Goal: Task Accomplishment & Management: Manage account settings

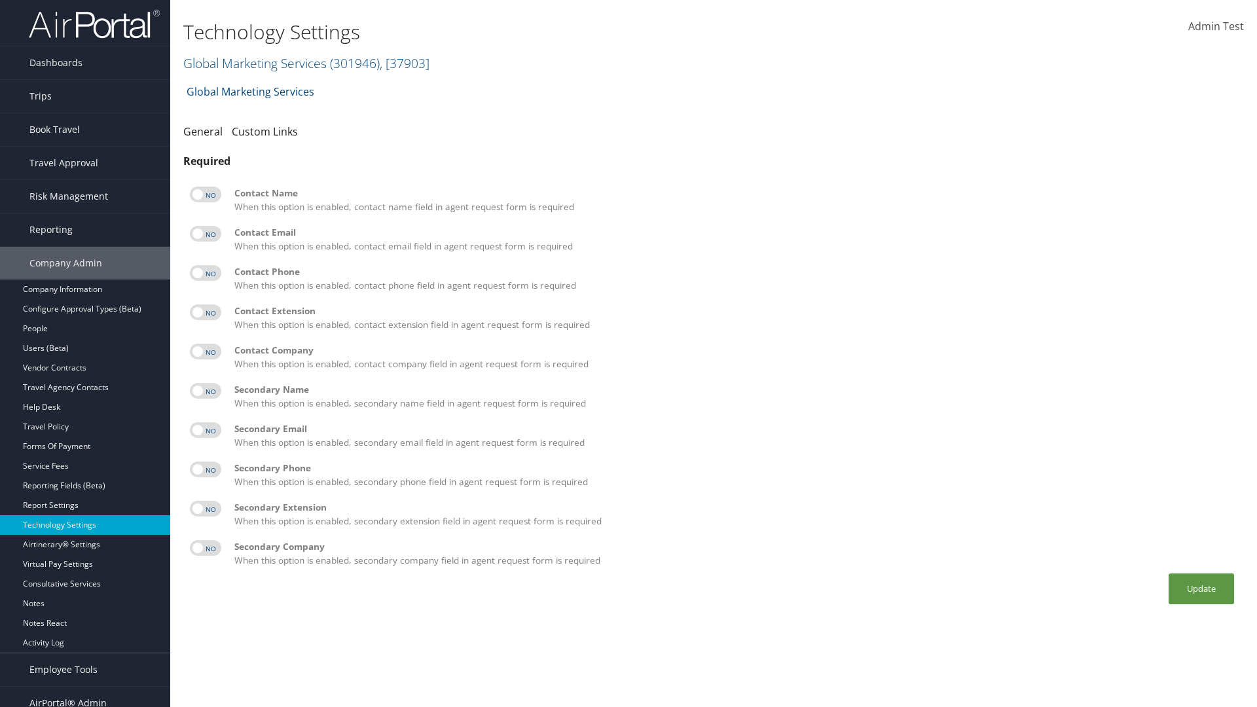
click at [206, 194] on label at bounding box center [205, 195] width 31 height 16
click at [205, 194] on input "checkbox" at bounding box center [200, 196] width 9 height 9
checkbox input "true"
click at [206, 234] on label at bounding box center [205, 234] width 31 height 16
click at [205, 234] on input "checkbox" at bounding box center [200, 236] width 9 height 9
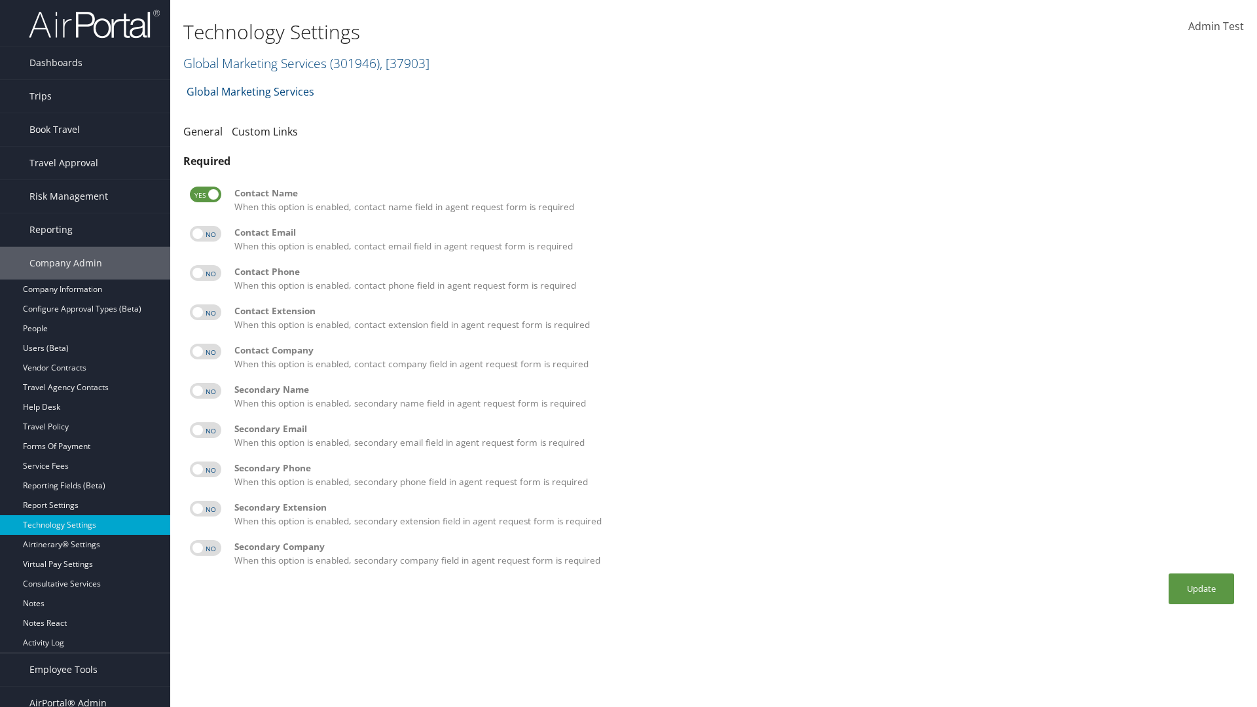
checkbox input "true"
click at [206, 273] on label at bounding box center [205, 273] width 31 height 16
click at [205, 273] on input "checkbox" at bounding box center [200, 275] width 9 height 9
checkbox input "true"
click at [206, 312] on label at bounding box center [205, 312] width 31 height 16
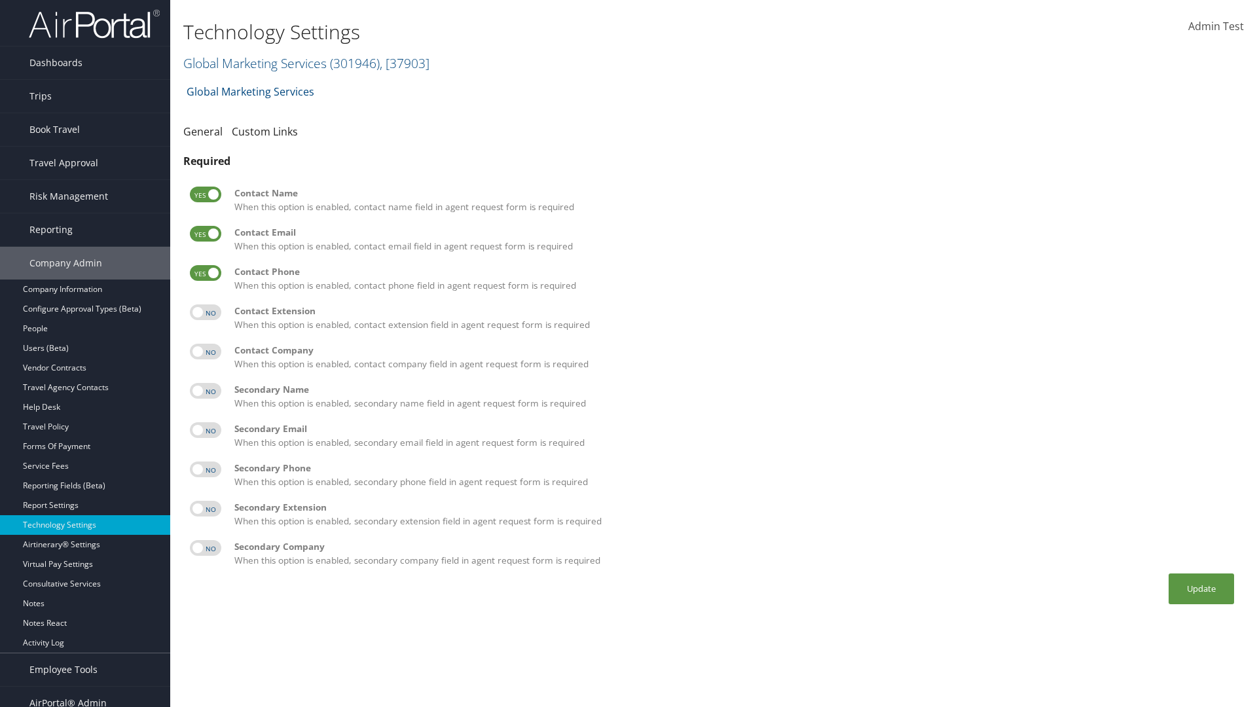
click at [205, 312] on input "checkbox" at bounding box center [200, 314] width 9 height 9
checkbox input "true"
click at [206, 352] on label at bounding box center [205, 352] width 31 height 16
click at [205, 352] on input "checkbox" at bounding box center [200, 354] width 9 height 9
checkbox input "true"
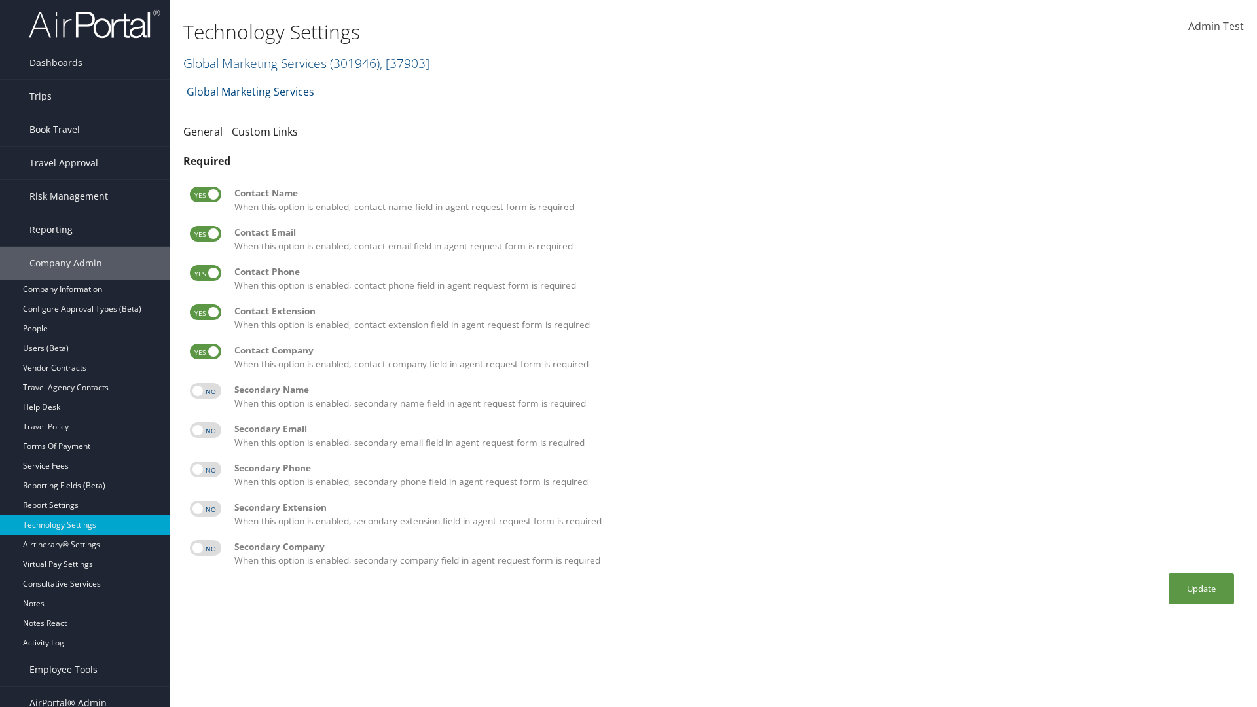
click at [206, 391] on label at bounding box center [205, 391] width 31 height 16
click at [205, 391] on input "checkbox" at bounding box center [200, 393] width 9 height 9
checkbox input "true"
click at [206, 430] on label at bounding box center [205, 430] width 31 height 16
click at [205, 430] on input "checkbox" at bounding box center [200, 432] width 9 height 9
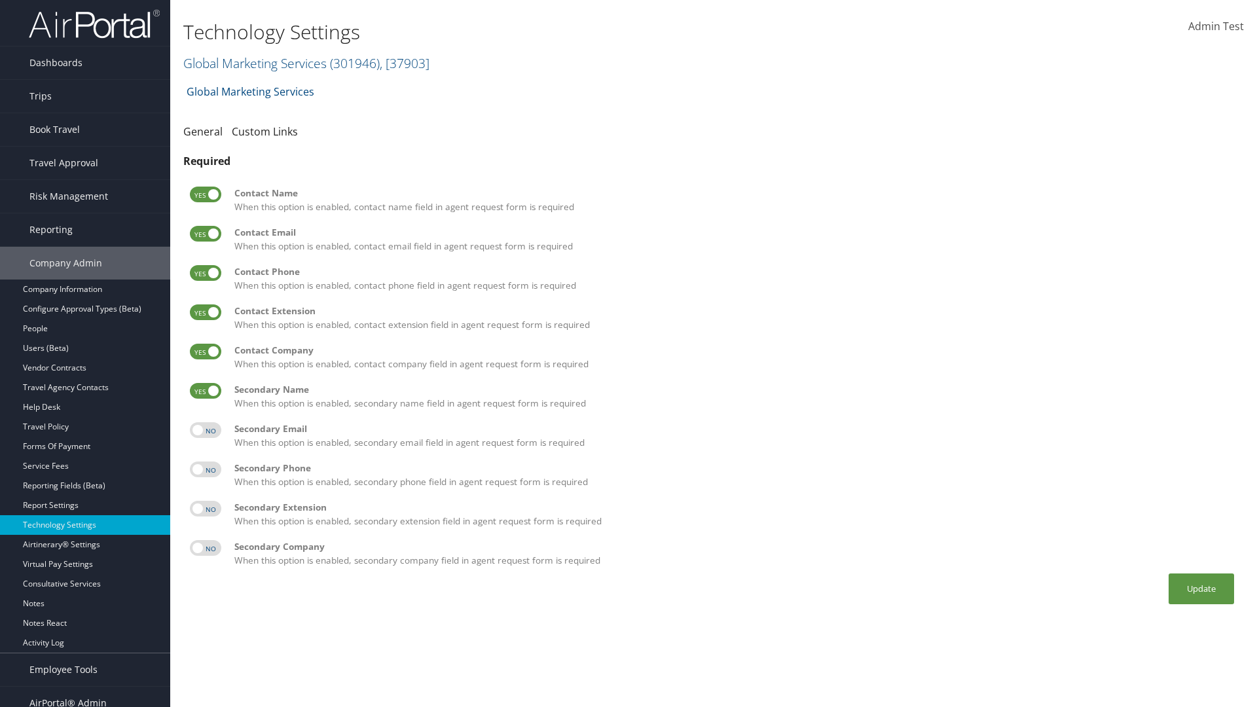
checkbox input "true"
click at [206, 469] on label at bounding box center [205, 470] width 31 height 16
click at [205, 469] on input "checkbox" at bounding box center [200, 471] width 9 height 9
checkbox input "true"
click at [206, 509] on label at bounding box center [205, 509] width 31 height 16
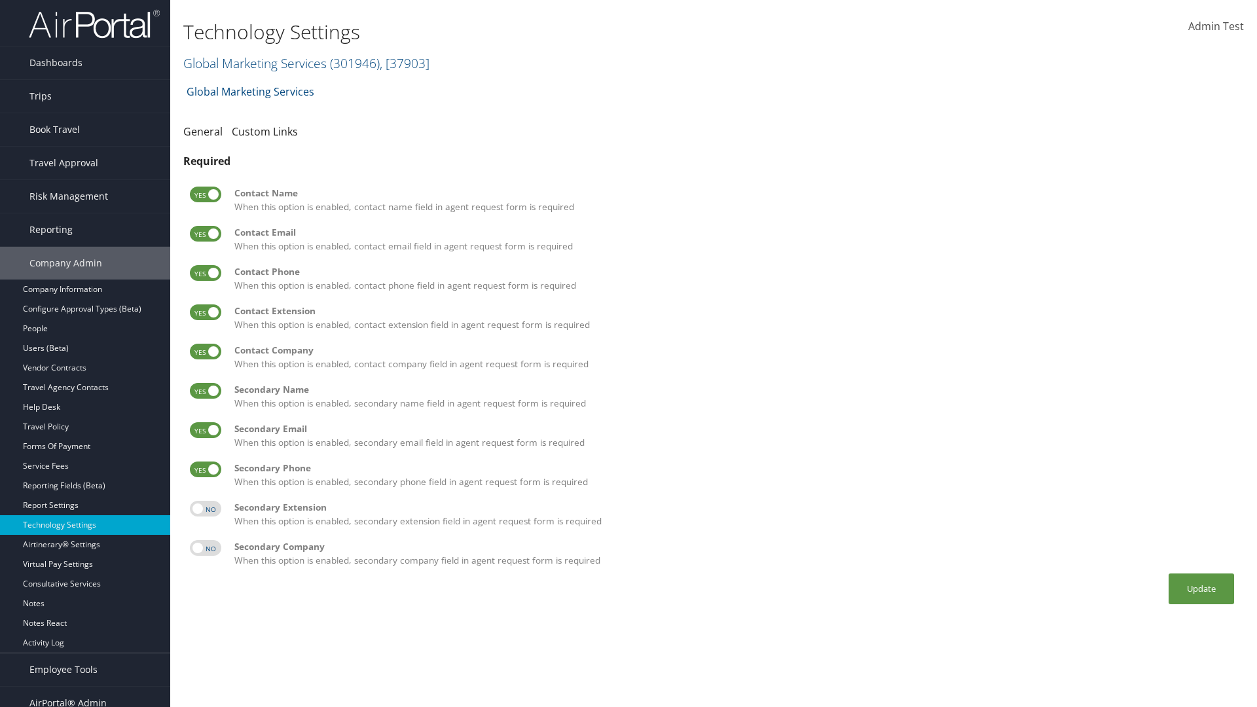
click at [205, 509] on input "checkbox" at bounding box center [200, 511] width 9 height 9
checkbox input "true"
click at [206, 548] on label at bounding box center [205, 548] width 31 height 16
click at [205, 548] on input "checkbox" at bounding box center [200, 550] width 9 height 9
checkbox input "true"
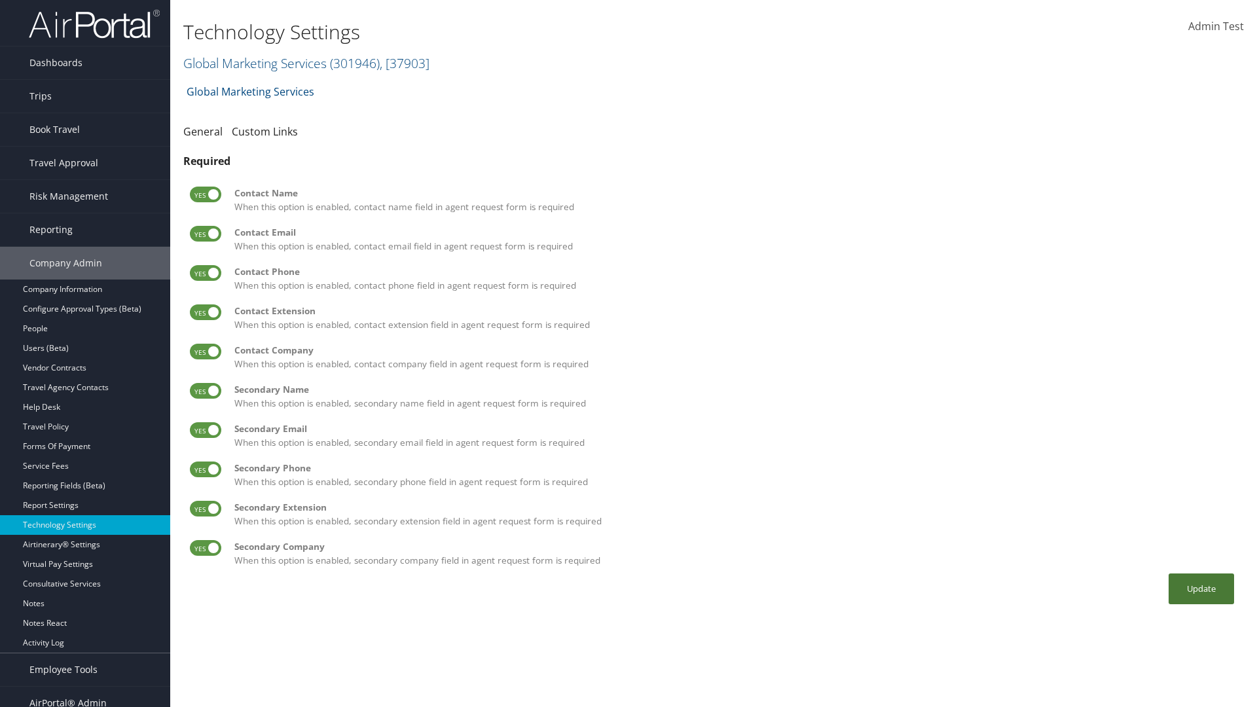
click at [1201, 589] on button "Update" at bounding box center [1201, 589] width 65 height 31
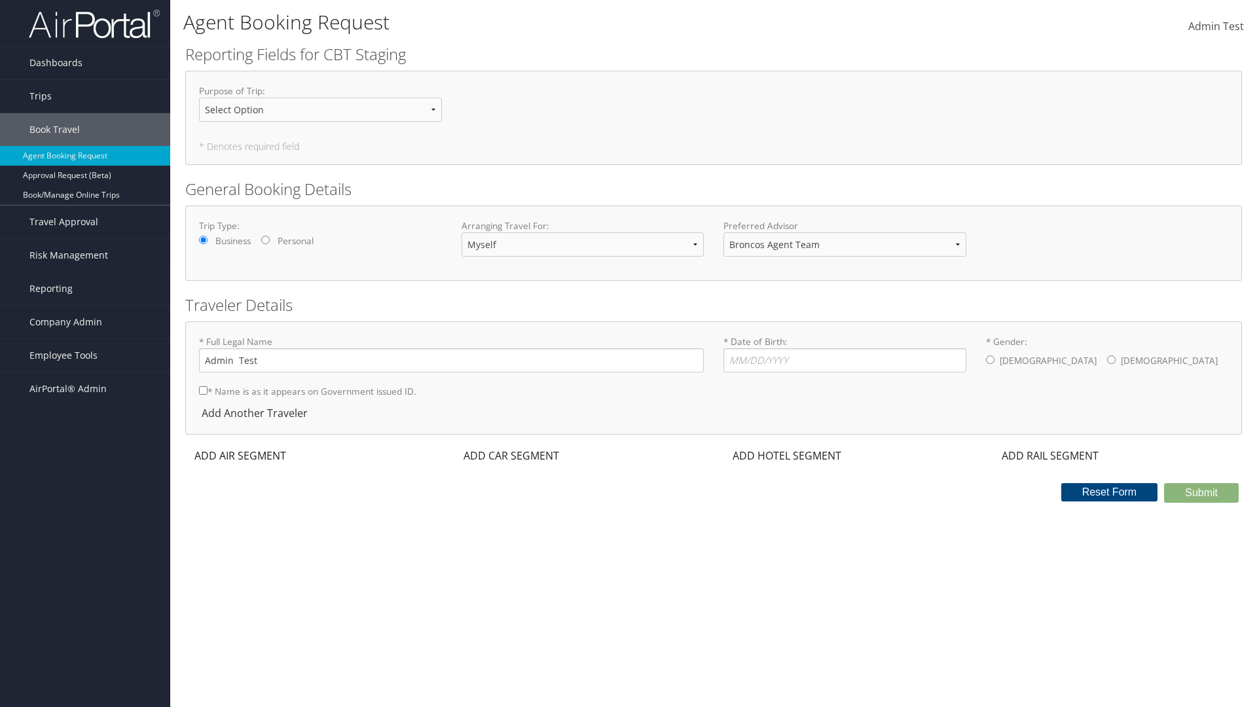
click at [240, 456] on div "ADD AIR SEGMENT" at bounding box center [238, 456] width 107 height 16
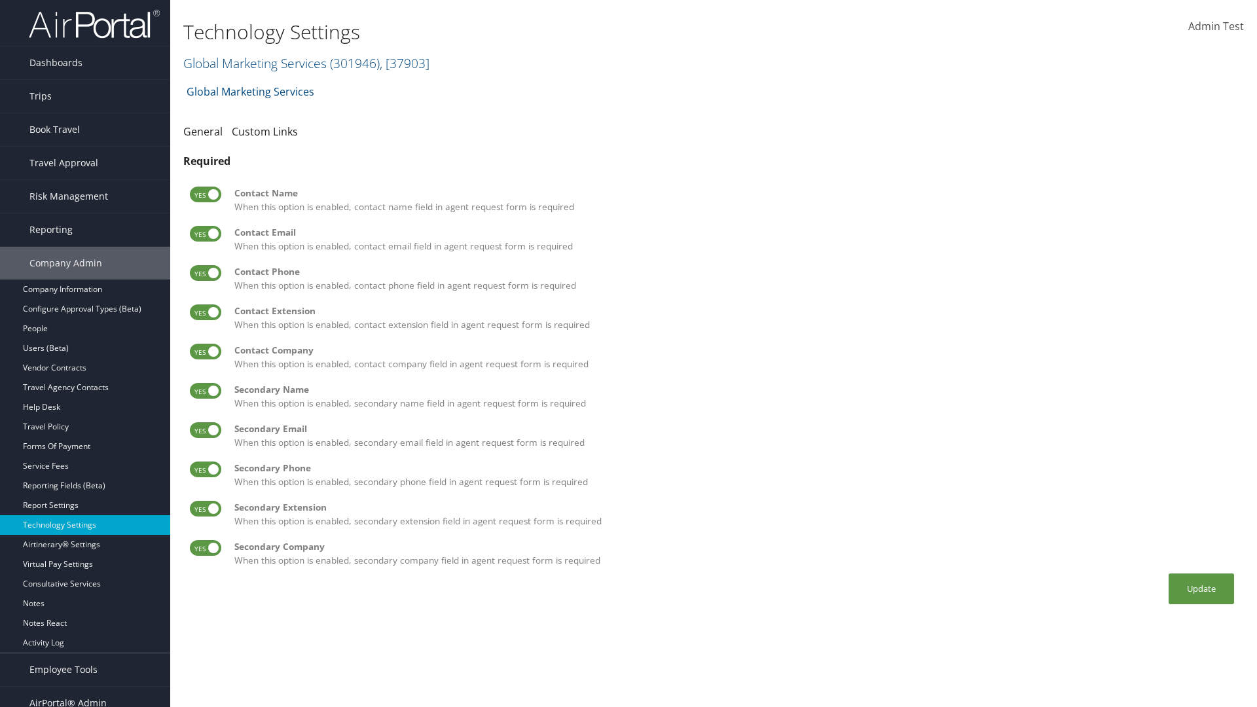
click at [206, 194] on label at bounding box center [205, 195] width 31 height 16
click at [205, 194] on input "checkbox" at bounding box center [200, 196] width 9 height 9
checkbox input "false"
click at [206, 234] on label at bounding box center [205, 234] width 31 height 16
click at [205, 234] on input "checkbox" at bounding box center [200, 236] width 9 height 9
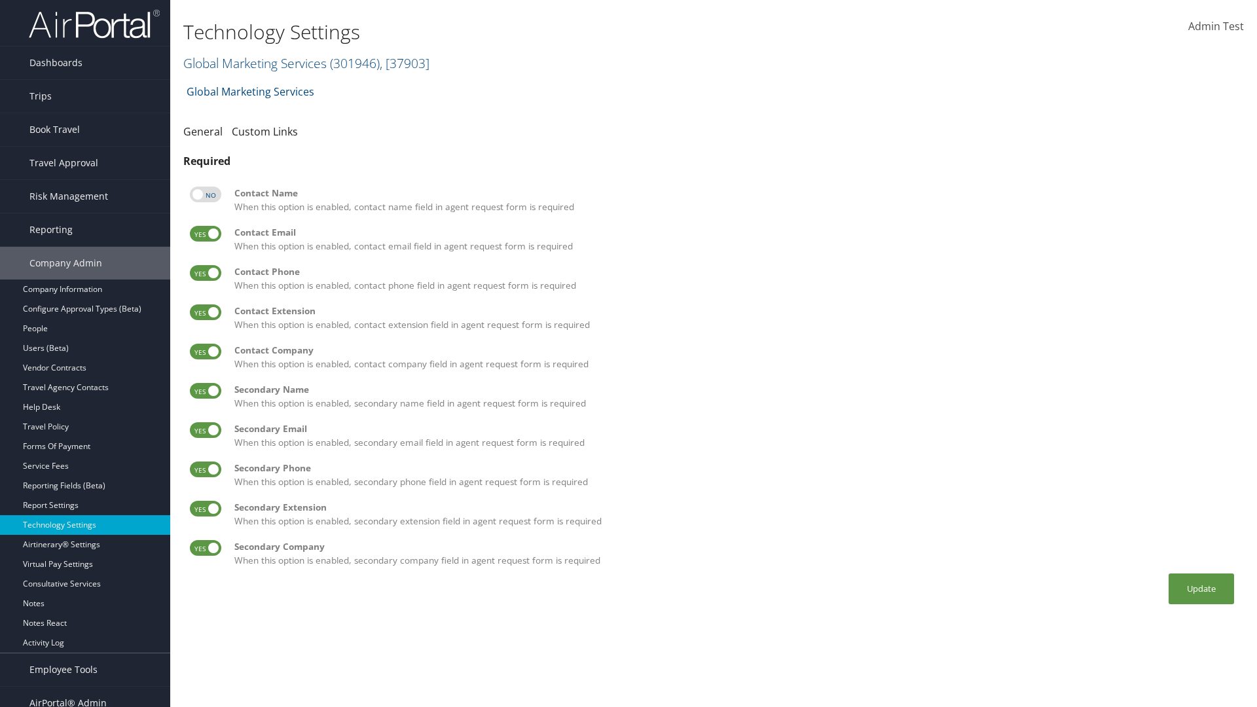
checkbox input "false"
click at [206, 273] on label at bounding box center [205, 273] width 31 height 16
click at [205, 273] on input "checkbox" at bounding box center [200, 275] width 9 height 9
checkbox input "false"
click at [206, 312] on label at bounding box center [205, 312] width 31 height 16
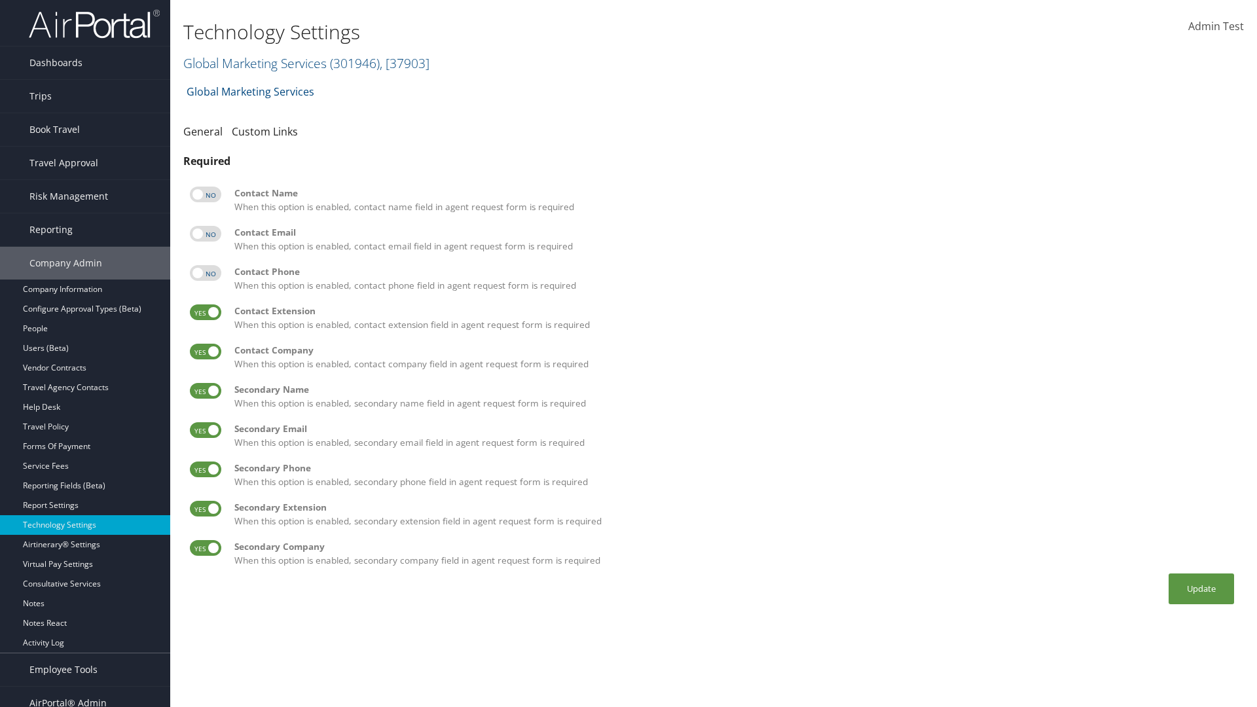
click at [205, 312] on input "checkbox" at bounding box center [200, 314] width 9 height 9
checkbox input "false"
click at [206, 352] on label at bounding box center [205, 352] width 31 height 16
click at [205, 352] on input "checkbox" at bounding box center [200, 354] width 9 height 9
checkbox input "false"
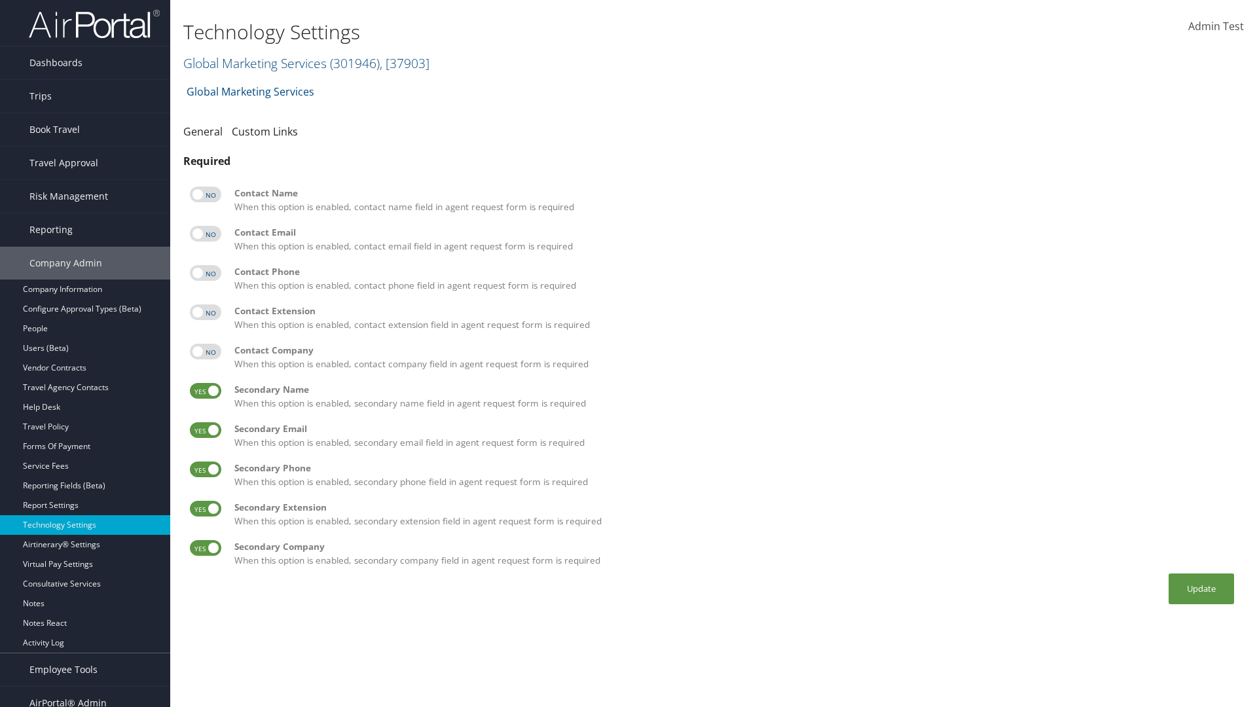
click at [206, 391] on label at bounding box center [205, 391] width 31 height 16
click at [205, 391] on input "checkbox" at bounding box center [200, 393] width 9 height 9
checkbox input "false"
click at [206, 430] on label at bounding box center [205, 430] width 31 height 16
click at [205, 430] on input "checkbox" at bounding box center [200, 432] width 9 height 9
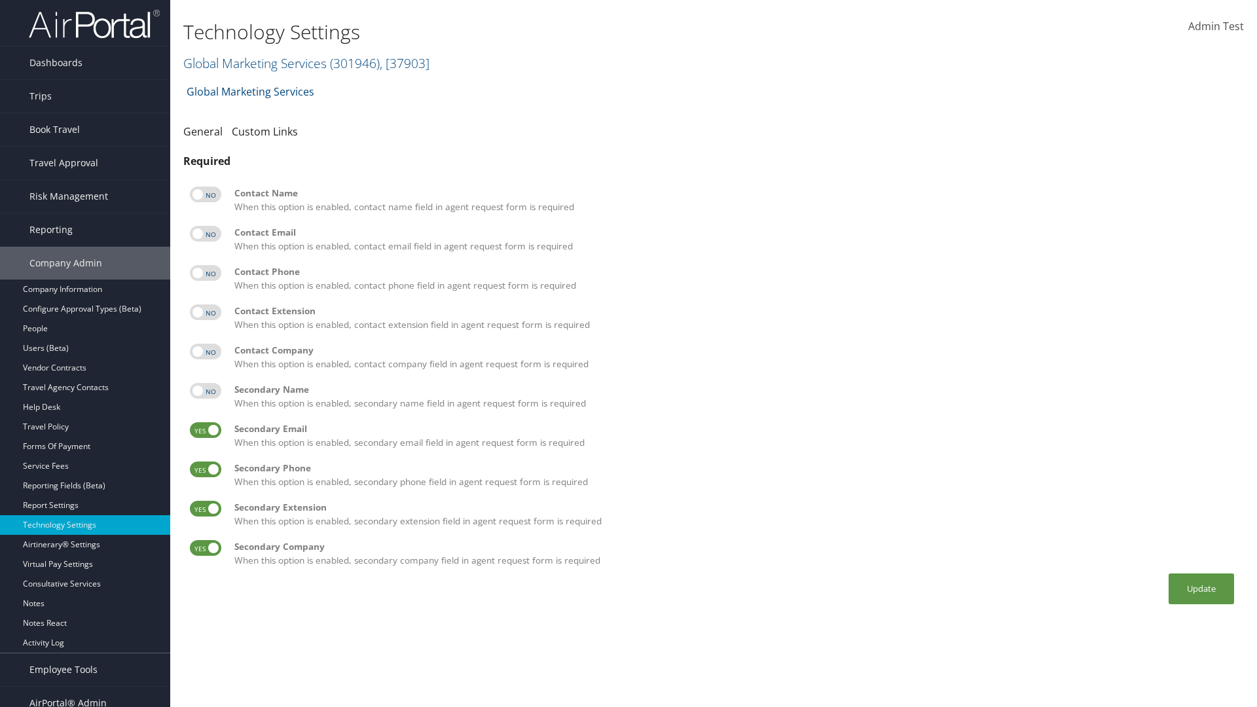
checkbox input "false"
click at [206, 469] on label at bounding box center [205, 470] width 31 height 16
click at [205, 469] on input "checkbox" at bounding box center [200, 471] width 9 height 9
checkbox input "false"
click at [206, 509] on label at bounding box center [205, 509] width 31 height 16
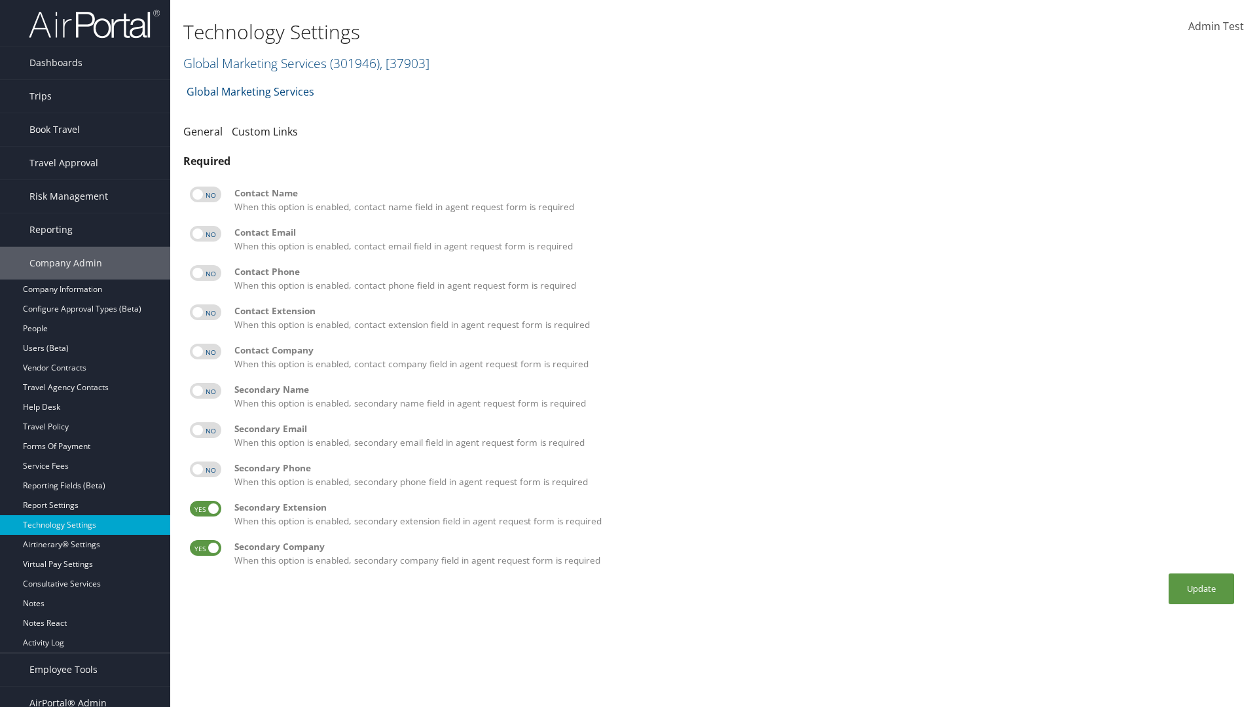
click at [205, 509] on input "checkbox" at bounding box center [200, 511] width 9 height 9
checkbox input "false"
click at [206, 548] on label at bounding box center [205, 548] width 31 height 16
click at [205, 548] on input "checkbox" at bounding box center [200, 550] width 9 height 9
checkbox input "false"
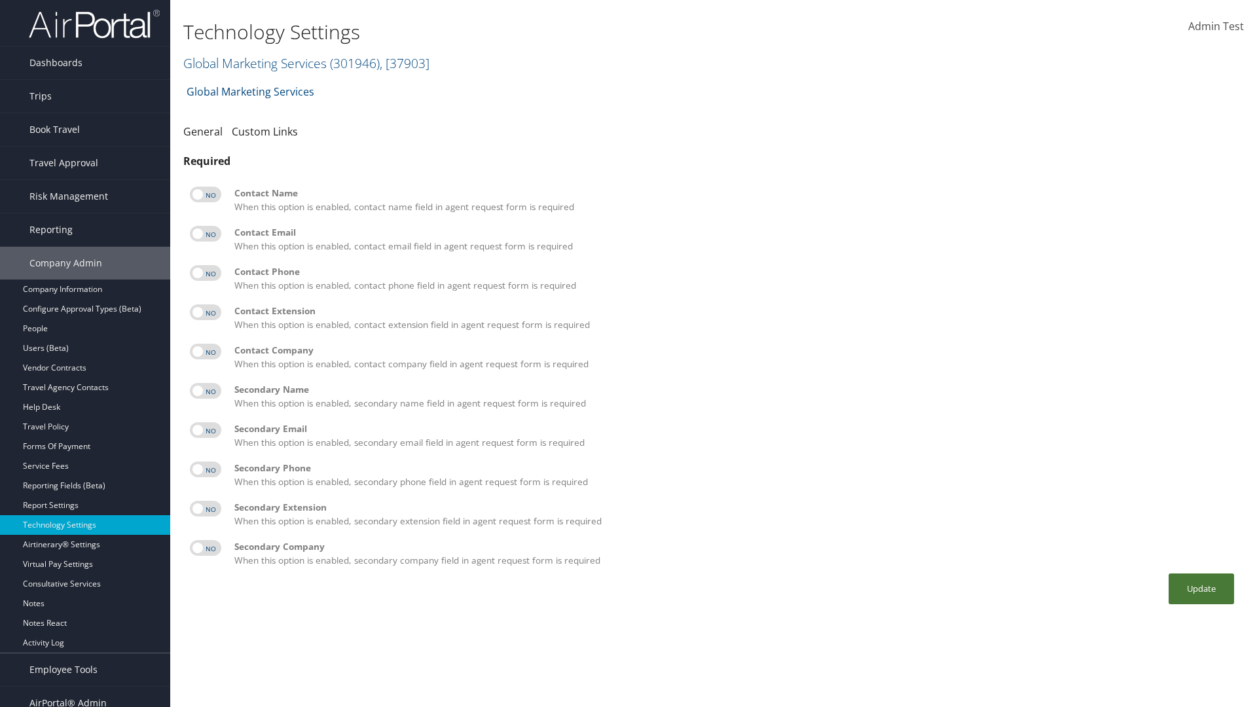
click at [1201, 589] on button "Update" at bounding box center [1201, 589] width 65 height 31
